Goal: Check status: Check status

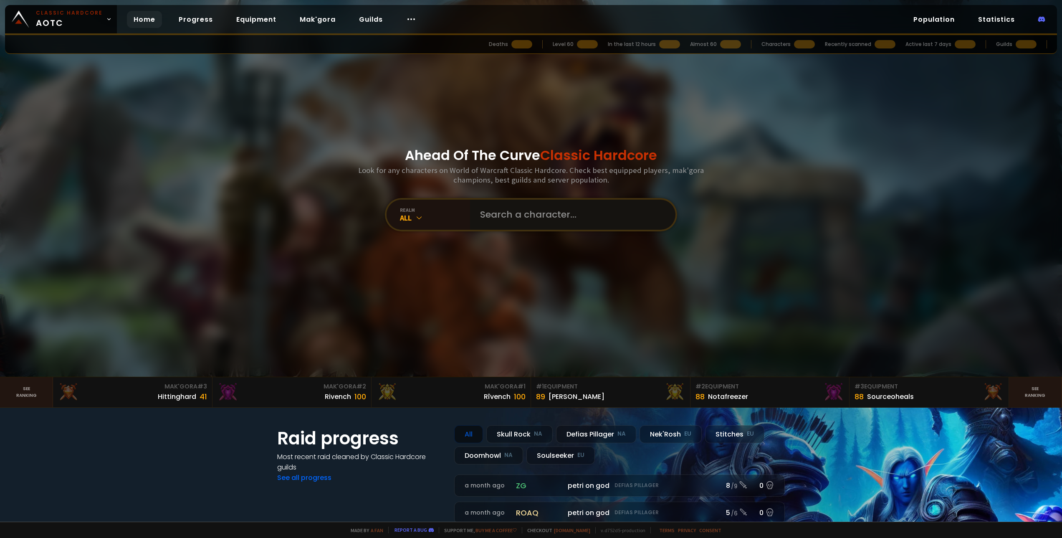
click at [538, 218] on input "text" at bounding box center [570, 215] width 190 height 30
paste input "Eisenheart"
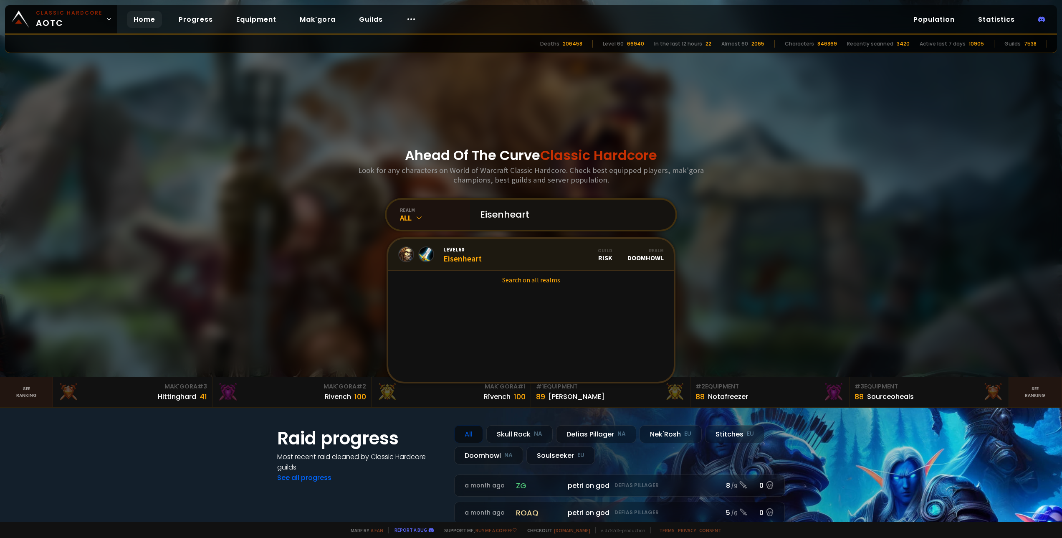
type input "Eisenheart"
click at [518, 255] on link "Level 60 Eisenheart Guild Risk Realm Doomhowl" at bounding box center [531, 255] width 286 height 32
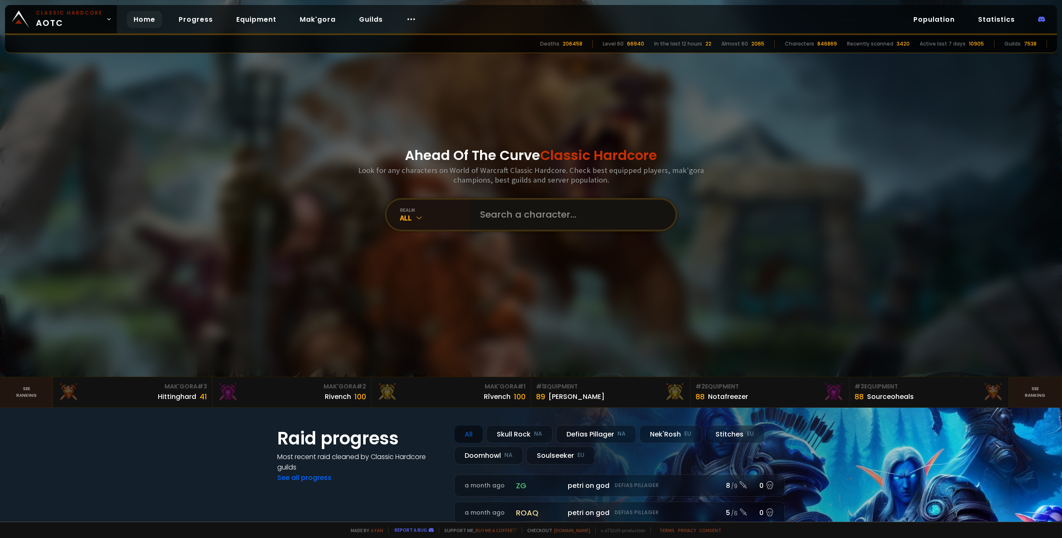
click at [520, 209] on input "text" at bounding box center [570, 215] width 190 height 30
paste input "Rockpal"
type input "Rockpal"
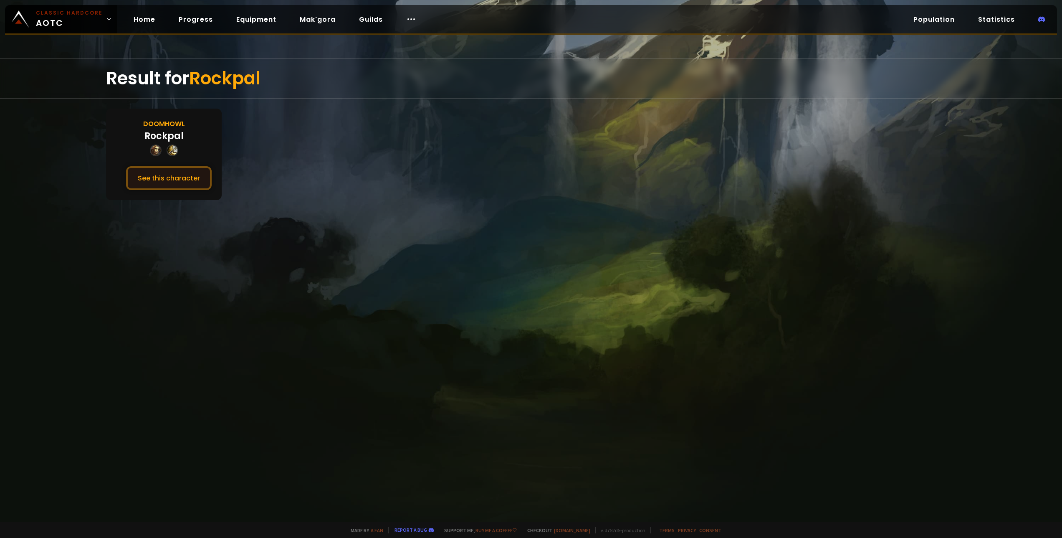
click at [168, 177] on button "See this character" at bounding box center [169, 178] width 86 height 24
